Goal: Transaction & Acquisition: Purchase product/service

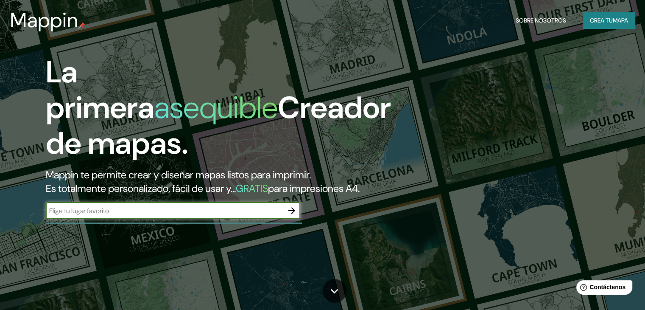
click at [187, 216] on input "text" at bounding box center [165, 211] width 238 height 10
type input "lurin [GEOGRAPHIC_DATA]"
click at [293, 216] on icon "button" at bounding box center [292, 210] width 10 height 10
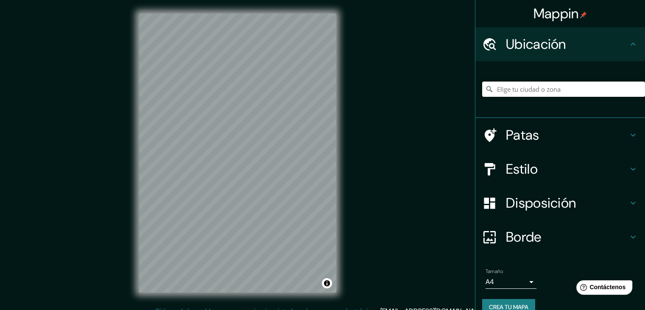
click at [531, 95] on input "Elige tu ciudad o zona" at bounding box center [563, 88] width 163 height 15
click at [523, 85] on input "Lurin, [GEOGRAPHIC_DATA], [GEOGRAPHIC_DATA], [GEOGRAPHIC_DATA]" at bounding box center [563, 88] width 163 height 15
click at [524, 92] on input "[GEOGRAPHIC_DATA], [GEOGRAPHIC_DATA], [GEOGRAPHIC_DATA], [GEOGRAPHIC_DATA]" at bounding box center [563, 88] width 163 height 15
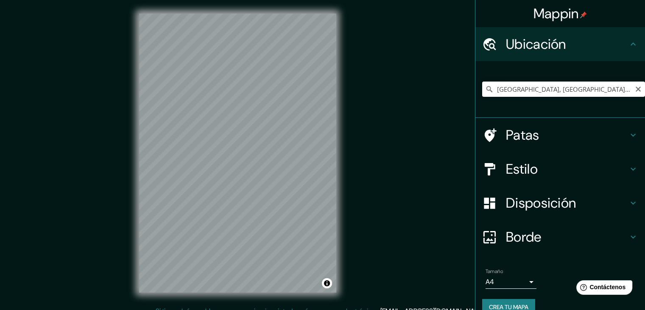
click at [524, 92] on input "[GEOGRAPHIC_DATA], [GEOGRAPHIC_DATA], [GEOGRAPHIC_DATA], [GEOGRAPHIC_DATA]" at bounding box center [563, 88] width 163 height 15
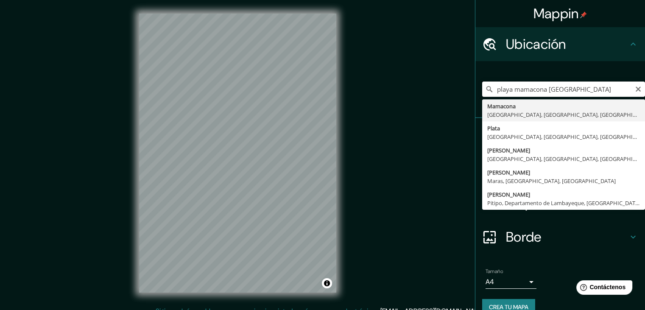
drag, startPoint x: 575, startPoint y: 92, endPoint x: 509, endPoint y: 93, distance: 65.8
click at [509, 93] on input "playa mamacona [GEOGRAPHIC_DATA]" at bounding box center [563, 88] width 163 height 15
drag, startPoint x: 564, startPoint y: 88, endPoint x: 489, endPoint y: 92, distance: 75.2
click at [489, 92] on input "[GEOGRAPHIC_DATA][PERSON_NAME]" at bounding box center [563, 88] width 163 height 15
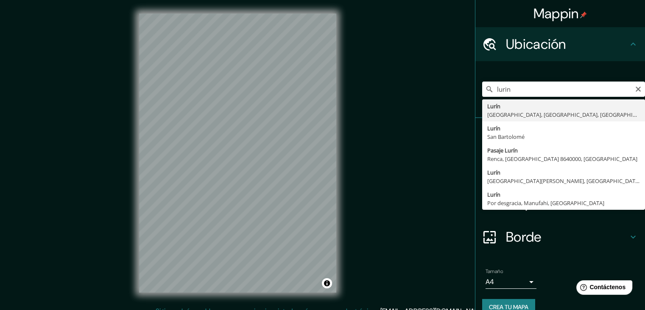
type input "Lurin, [GEOGRAPHIC_DATA], [GEOGRAPHIC_DATA], [GEOGRAPHIC_DATA]"
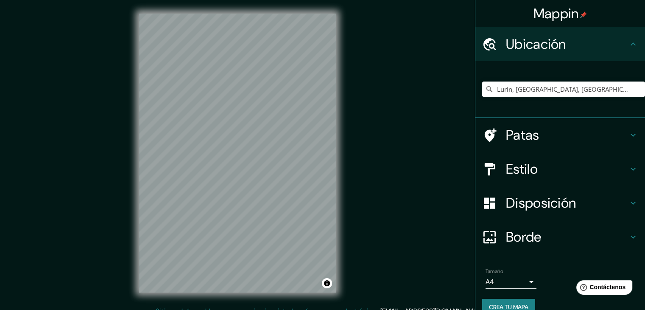
scroll to position [10, 0]
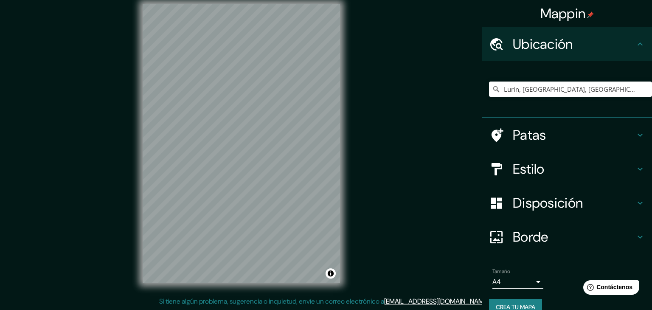
click at [504, 279] on body "Mappin Ubicación Lurin, [GEOGRAPHIC_DATA], [GEOGRAPHIC_DATA], [GEOGRAPHIC_DATA]…" at bounding box center [326, 145] width 652 height 310
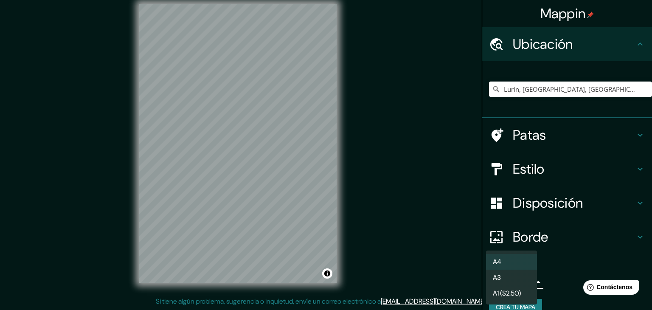
click at [517, 277] on li "A3" at bounding box center [511, 277] width 51 height 16
type input "a4"
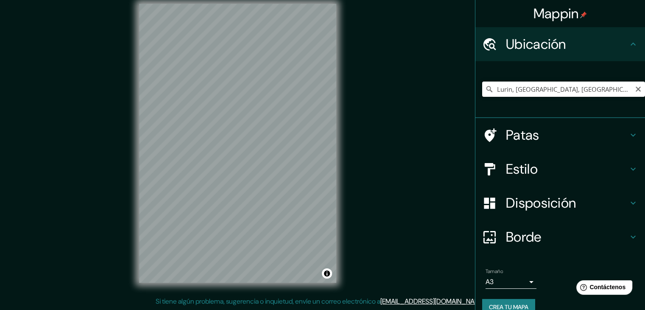
click at [595, 90] on input "Lurin, [GEOGRAPHIC_DATA], [GEOGRAPHIC_DATA], [GEOGRAPHIC_DATA]" at bounding box center [563, 88] width 163 height 15
click at [603, 93] on input "Lurin, [GEOGRAPHIC_DATA], [GEOGRAPHIC_DATA], [GEOGRAPHIC_DATA]" at bounding box center [563, 88] width 163 height 15
click at [610, 91] on input "Lurin, [GEOGRAPHIC_DATA], [GEOGRAPHIC_DATA], [GEOGRAPHIC_DATA]" at bounding box center [563, 88] width 163 height 15
drag, startPoint x: 506, startPoint y: 88, endPoint x: 474, endPoint y: 92, distance: 32.5
click at [476, 92] on div "Lurin, [GEOGRAPHIC_DATA], [GEOGRAPHIC_DATA], [GEOGRAPHIC_DATA]" at bounding box center [561, 89] width 170 height 57
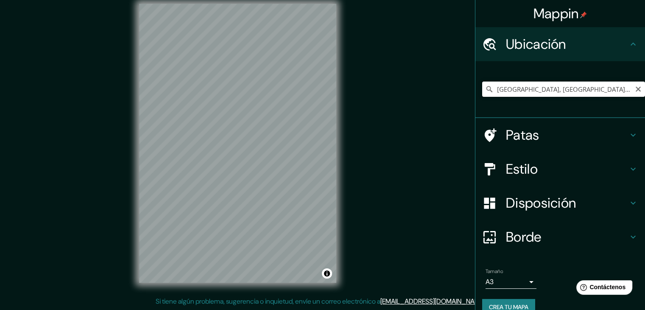
click at [490, 91] on input "[GEOGRAPHIC_DATA], [GEOGRAPHIC_DATA], [GEOGRAPHIC_DATA]" at bounding box center [563, 88] width 163 height 15
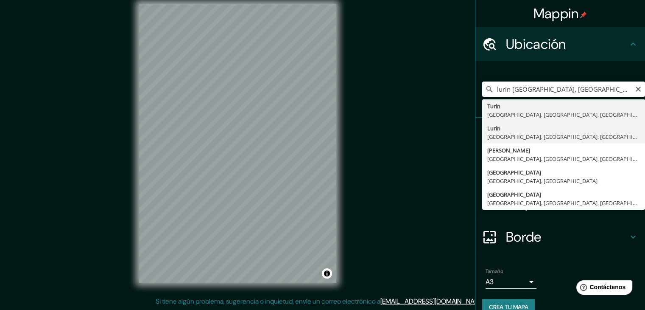
type input "Lurin, [GEOGRAPHIC_DATA], [GEOGRAPHIC_DATA], [GEOGRAPHIC_DATA]"
